Goal: Task Accomplishment & Management: Use online tool/utility

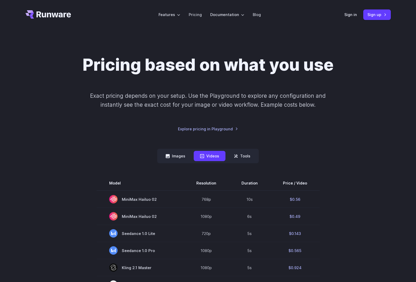
click at [45, 12] on icon "Go to /" at bounding box center [48, 14] width 46 height 8
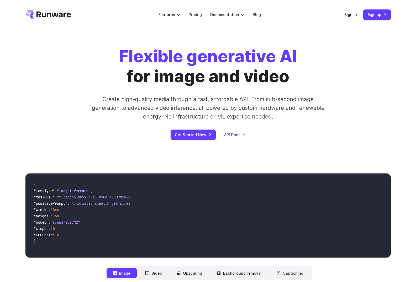
click at [54, 15] on icon "Go to /" at bounding box center [48, 14] width 46 height 8
click at [203, 137] on link "Get Started Now" at bounding box center [193, 134] width 45 height 10
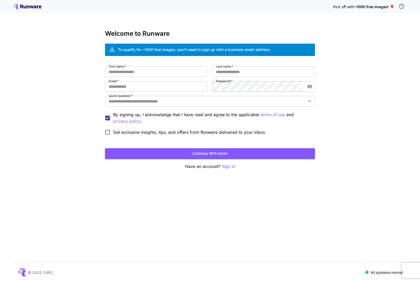
click at [27, 4] on icon at bounding box center [27, 6] width 28 height 5
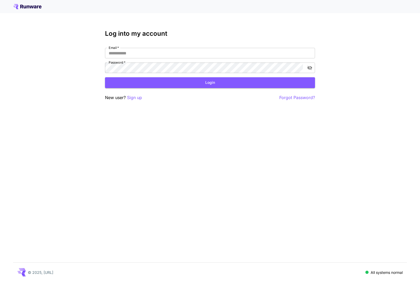
type input "**********"
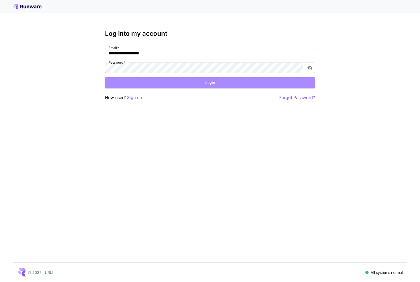
click at [161, 81] on button "Login" at bounding box center [210, 82] width 210 height 11
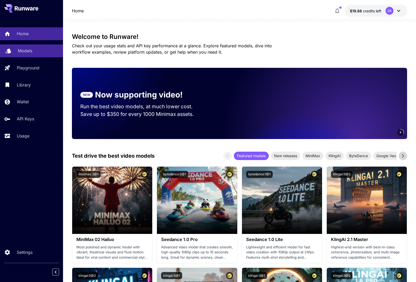
click at [25, 54] on p "Models" at bounding box center [25, 51] width 14 height 6
